Goal: Download file/media

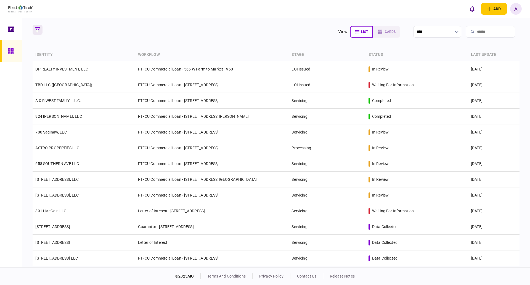
click at [36, 31] on icon "button" at bounding box center [37, 29] width 5 height 5
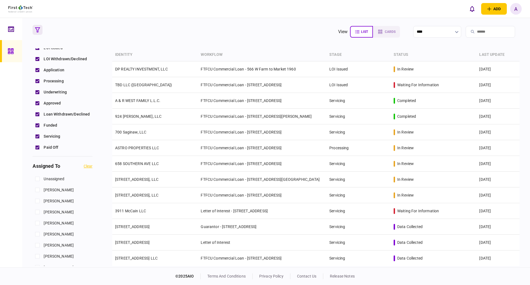
scroll to position [166, 0]
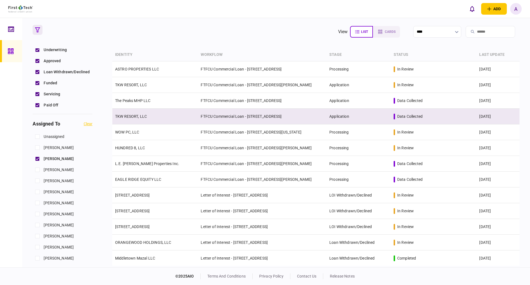
click at [127, 114] on link "TKW RESORT, LLC" at bounding box center [131, 116] width 32 height 4
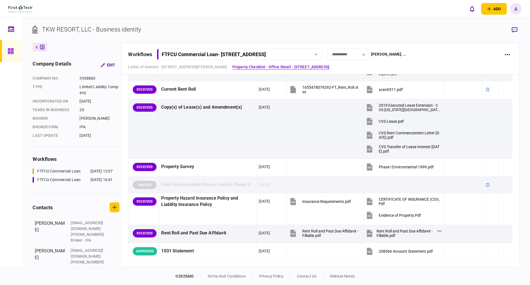
scroll to position [202, 0]
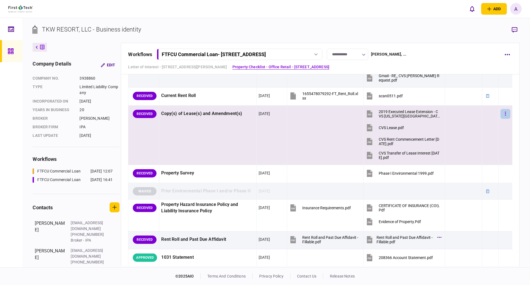
click at [505, 113] on icon "button" at bounding box center [505, 113] width 1 height 5
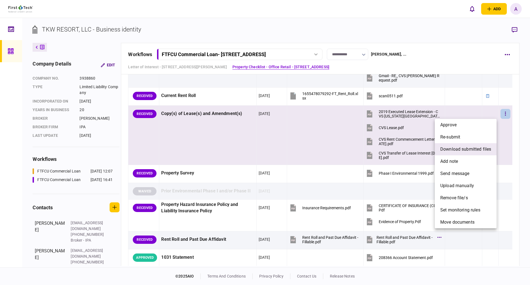
click at [459, 147] on span "download submitted files" at bounding box center [465, 149] width 51 height 7
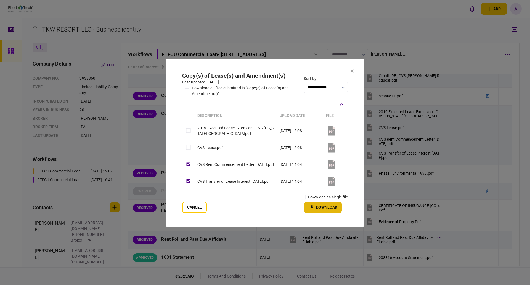
click at [324, 205] on button "Download" at bounding box center [323, 207] width 38 height 11
